Goal: Book appointment/travel/reservation

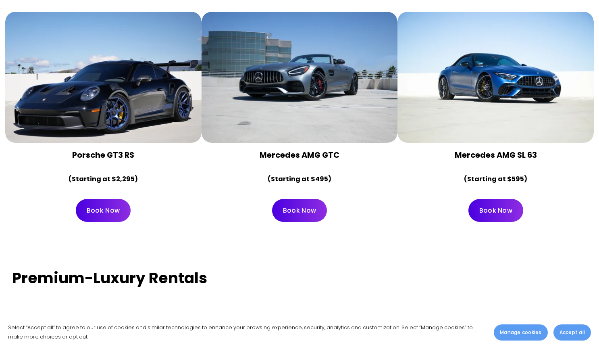
scroll to position [1420, 0]
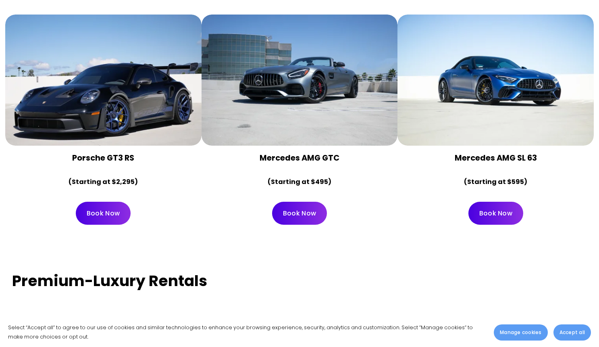
click at [340, 45] on div at bounding box center [300, 80] width 196 height 131
click at [302, 202] on link "Book Now" at bounding box center [299, 213] width 55 height 23
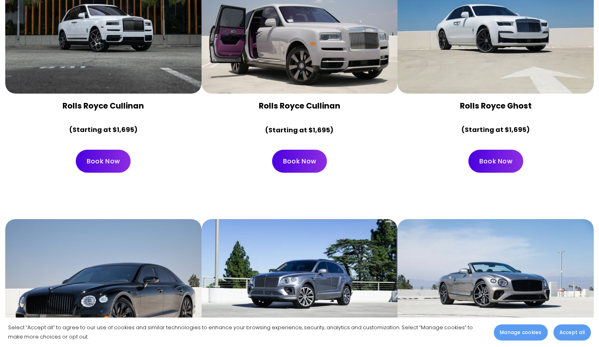
scroll to position [1776, 0]
